Goal: Task Accomplishment & Management: Use online tool/utility

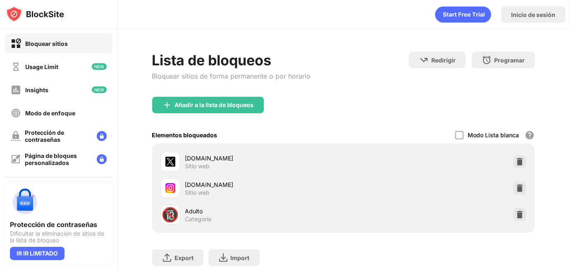
drag, startPoint x: 505, startPoint y: 209, endPoint x: 511, endPoint y: 213, distance: 7.1
click at [505, 210] on div "🔞 Adulto Categoría" at bounding box center [343, 214] width 373 height 26
click at [516, 213] on img at bounding box center [520, 214] width 8 height 8
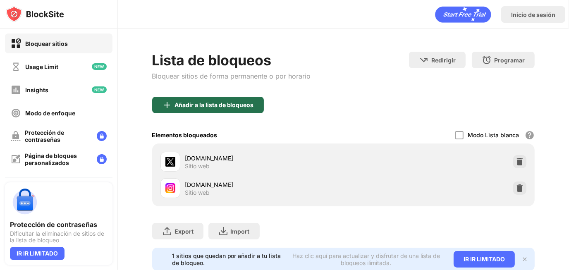
click at [204, 97] on div "Añadir a la lista de bloqueos" at bounding box center [208, 105] width 112 height 17
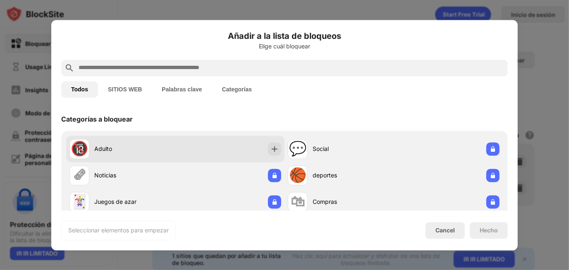
click at [117, 145] on div "Adulto" at bounding box center [134, 149] width 81 height 9
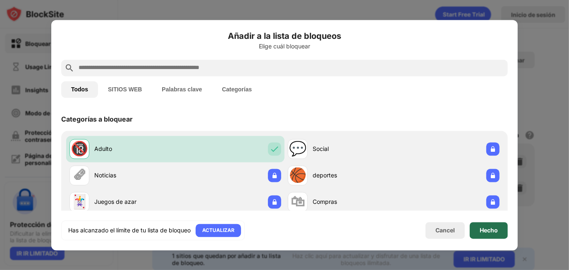
click at [492, 227] on div "Hecho" at bounding box center [489, 230] width 18 height 7
